Goal: Task Accomplishment & Management: Manage account settings

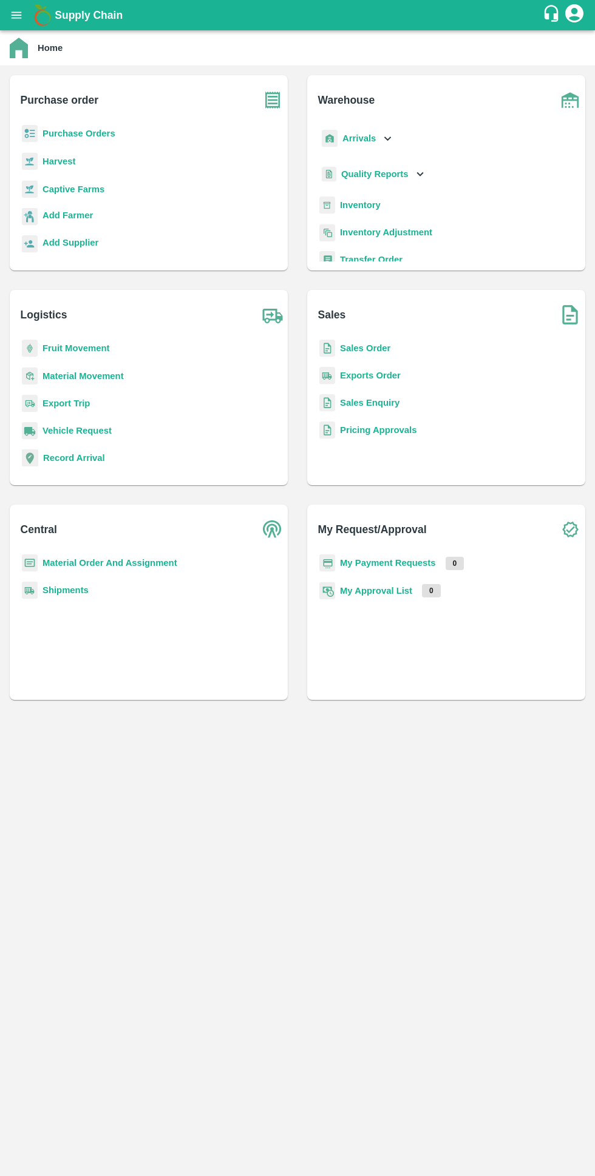
click at [81, 138] on b "Purchase Orders" at bounding box center [78, 134] width 73 height 10
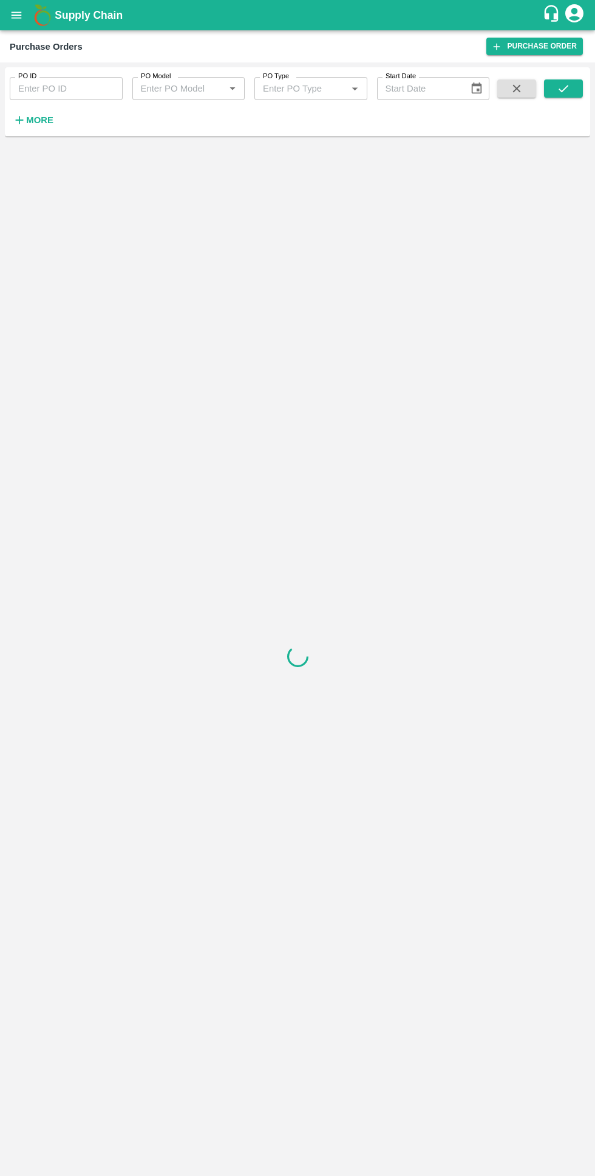
click at [40, 120] on strong "More" at bounding box center [39, 120] width 27 height 10
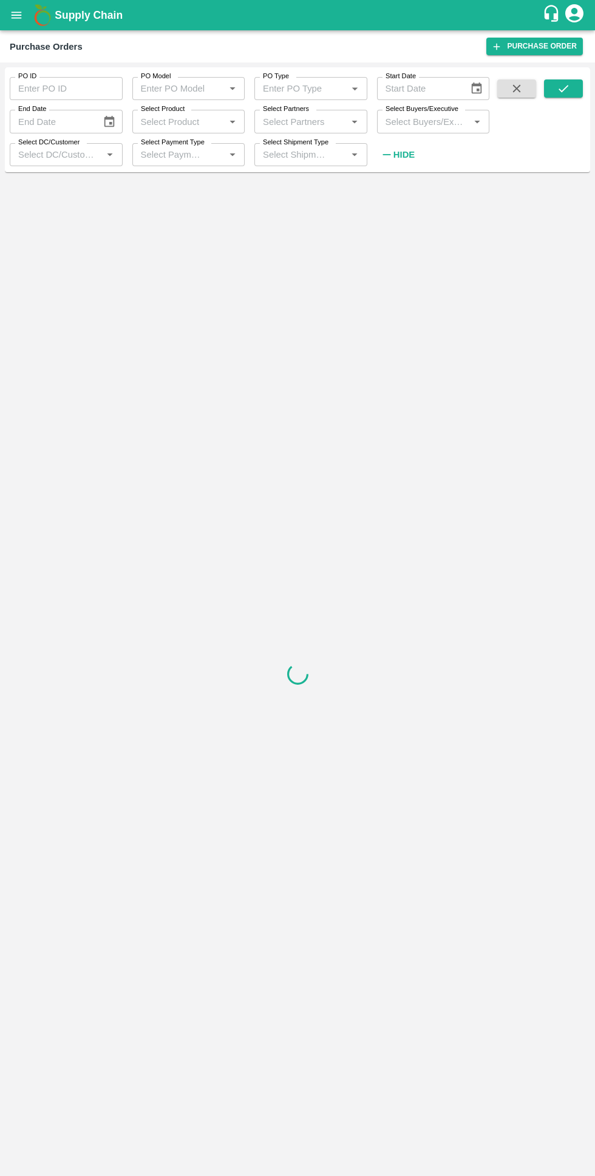
click at [438, 108] on label "Select Buyers/Executive" at bounding box center [421, 109] width 73 height 10
click at [438, 113] on input "Select Buyers/Executive" at bounding box center [423, 121] width 86 height 16
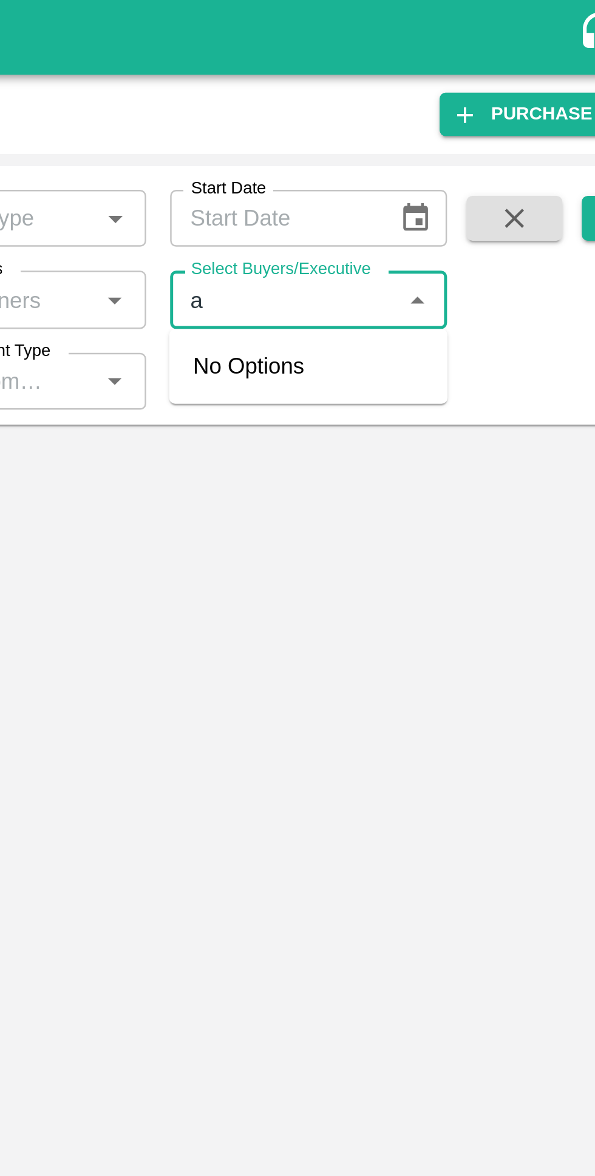
type input "av"
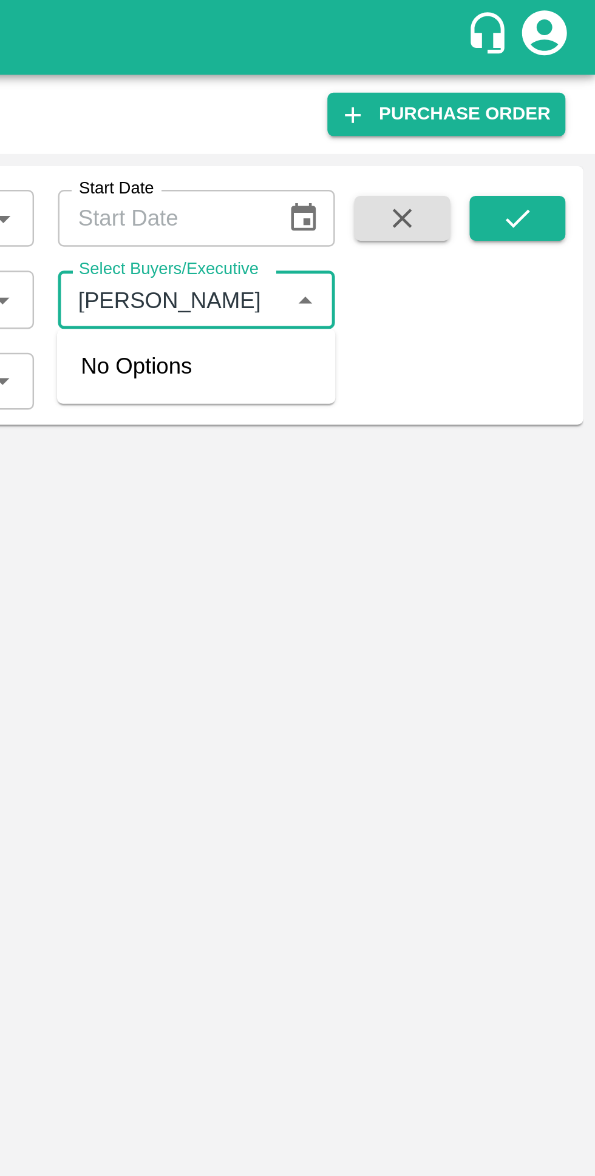
type input "Avinash Kumar"
click at [562, 92] on icon "submit" at bounding box center [562, 88] width 13 height 13
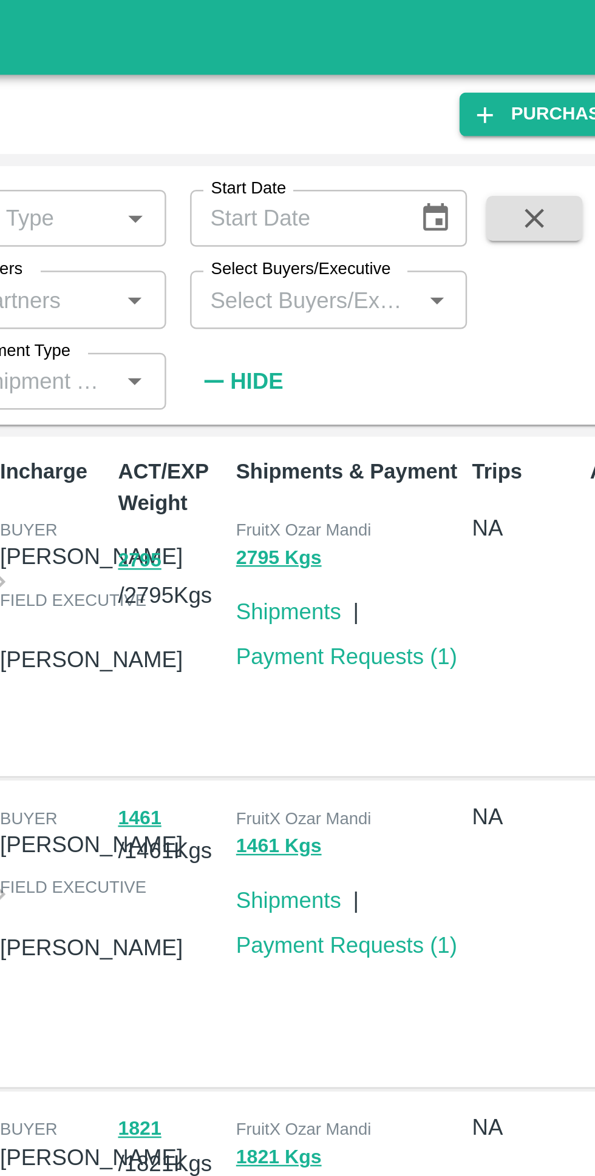
click at [409, 123] on input "Select Buyers/Executive" at bounding box center [423, 121] width 86 height 16
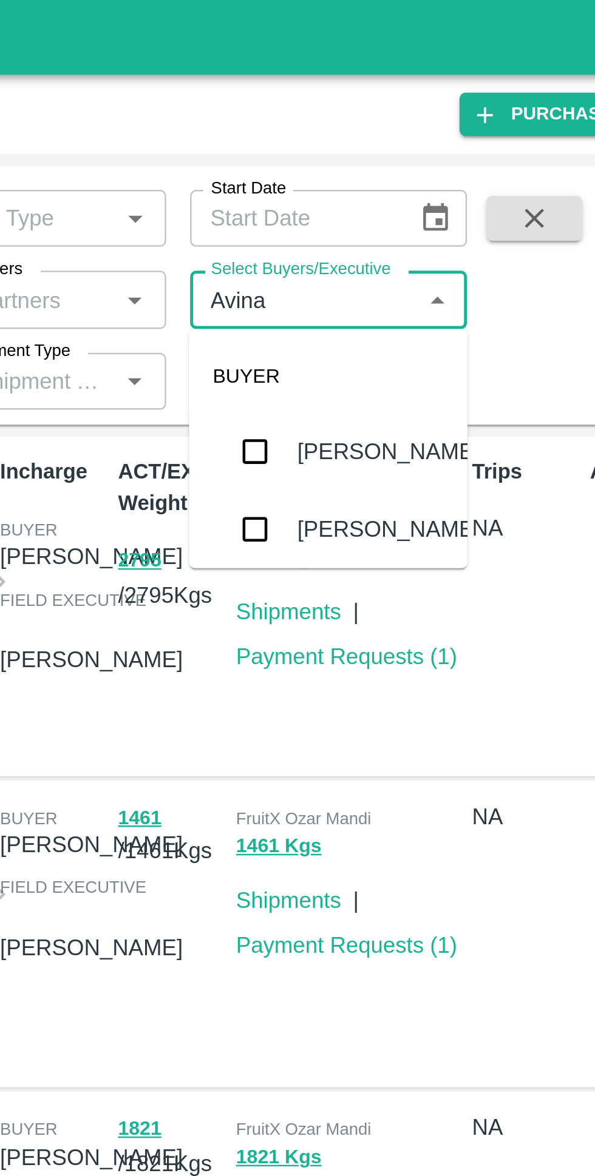
type input "Avinas"
click at [396, 226] on input "checkbox" at bounding box center [403, 215] width 24 height 24
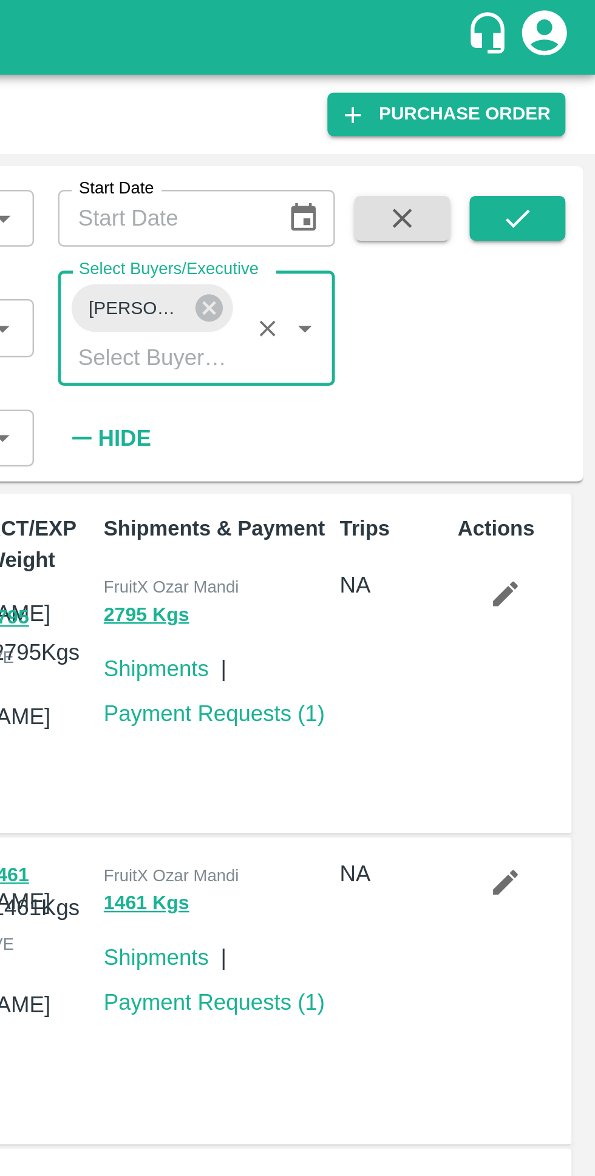
click at [562, 93] on icon "submit" at bounding box center [562, 88] width 13 height 13
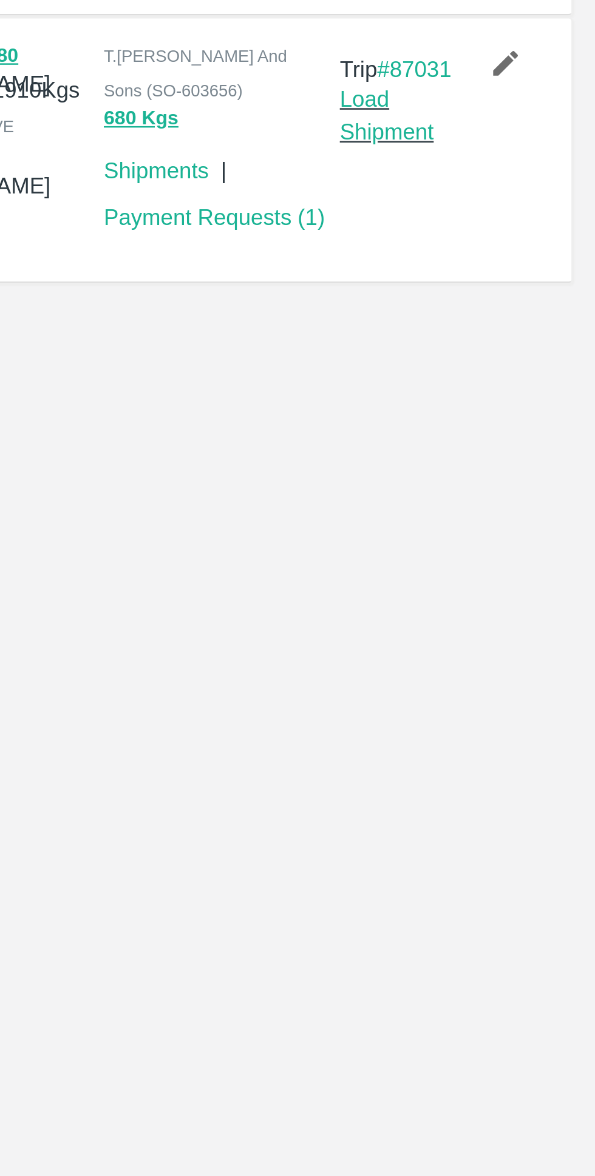
click at [553, 573] on icon "button" at bounding box center [557, 565] width 13 height 13
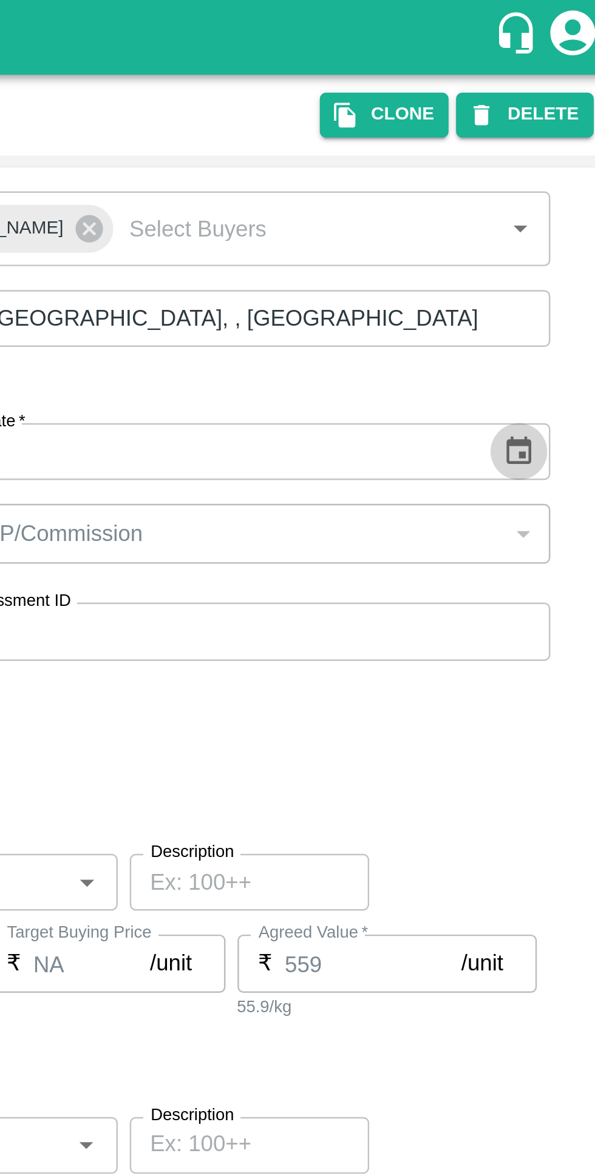
click at [551, 182] on icon "Choose date, selected date is Aug 30, 2025" at bounding box center [551, 183] width 13 height 13
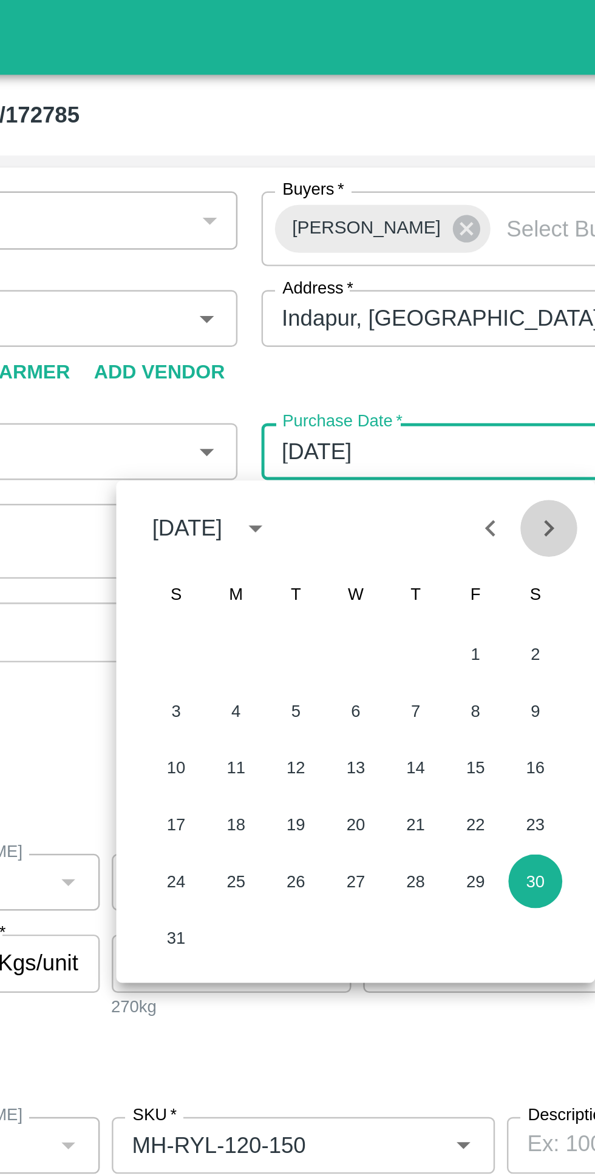
click at [413, 222] on button "Next month" at bounding box center [411, 214] width 23 height 23
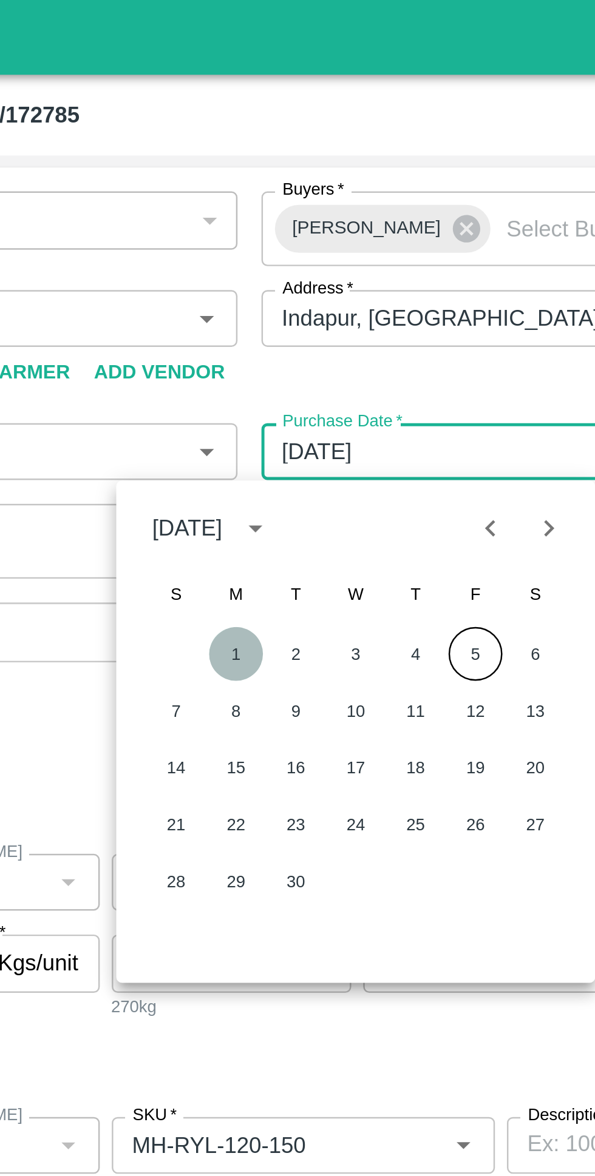
click at [284, 268] on button "1" at bounding box center [285, 265] width 22 height 22
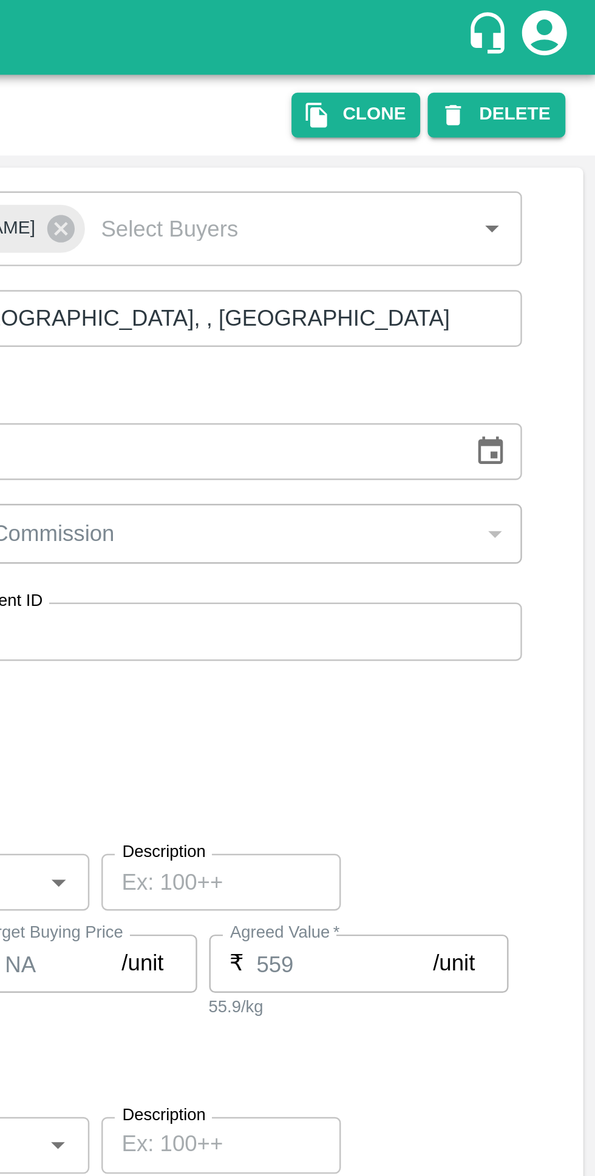
type input "01/09/2025"
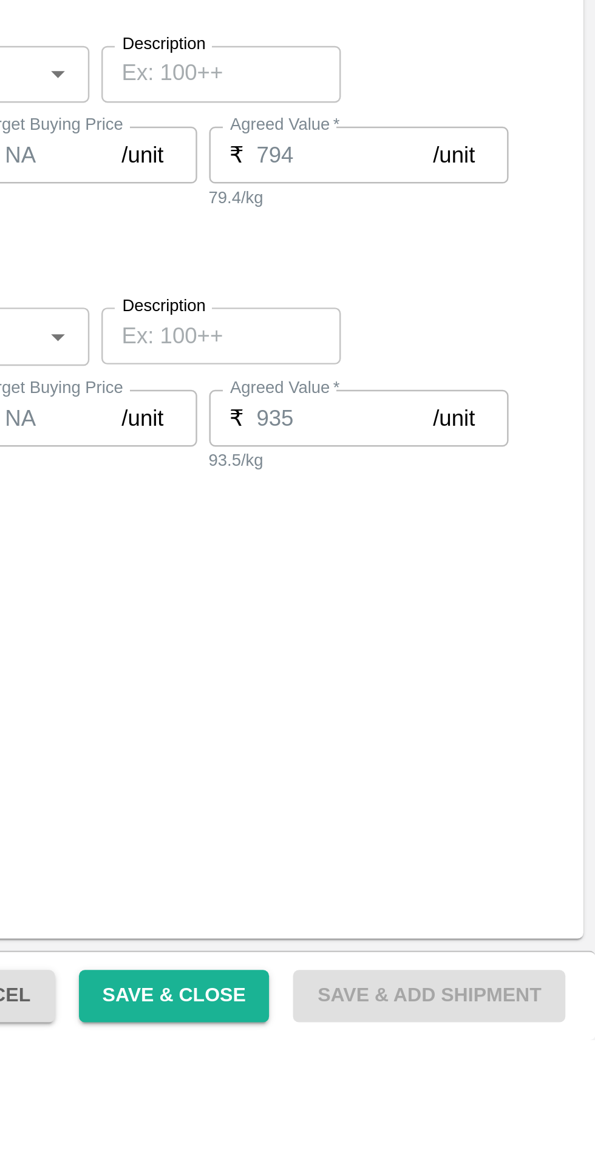
click at [443, 1167] on button "Save & Close" at bounding box center [424, 1158] width 78 height 21
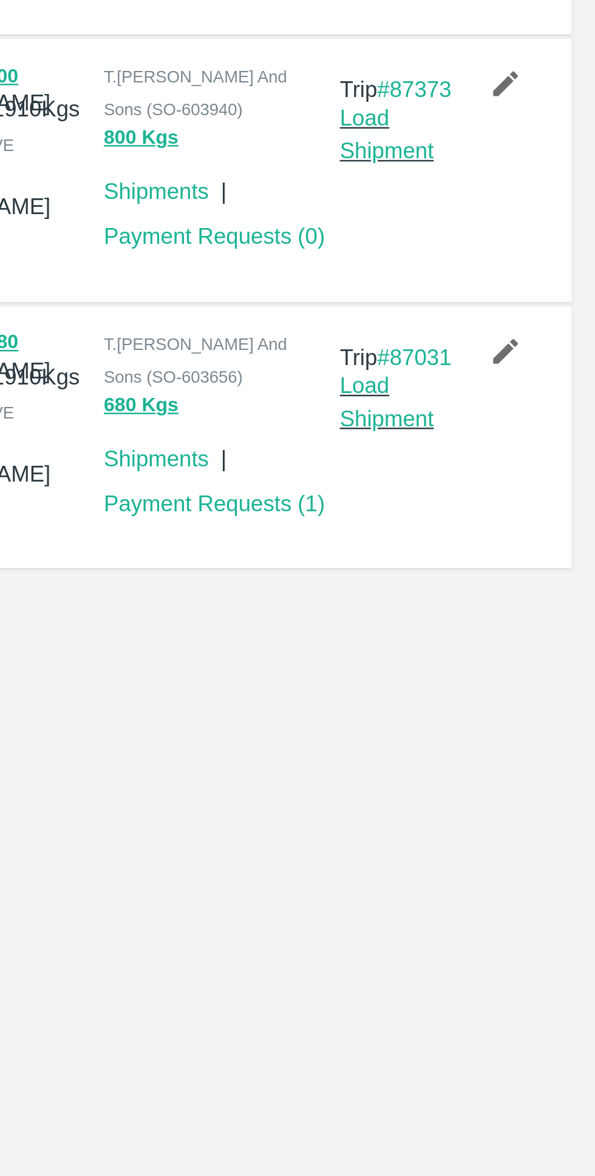
click at [457, 575] on link "Payment Requests ( 1 )" at bounding box center [441, 570] width 90 height 10
